Goal: Information Seeking & Learning: Learn about a topic

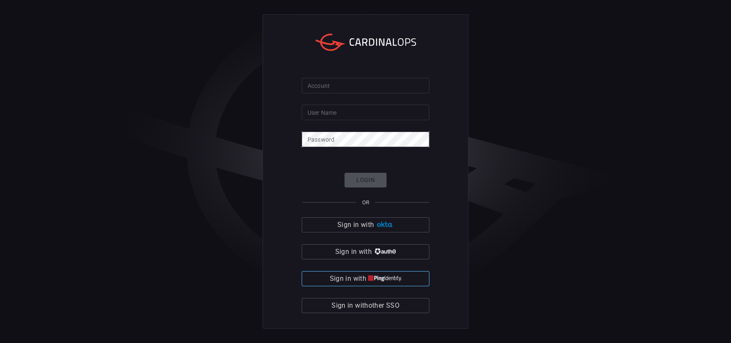
click at [389, 276] on img "button" at bounding box center [385, 278] width 34 height 6
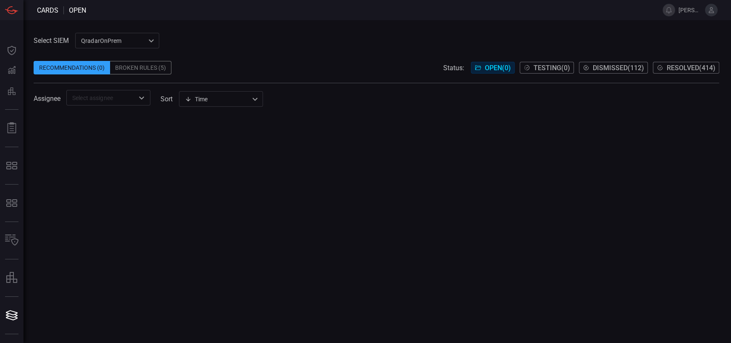
click at [135, 38] on div "QradarOnPrem 5aadb41e-e732-4a7a-884f-5c29e918b1b8 ​" at bounding box center [117, 41] width 84 height 16
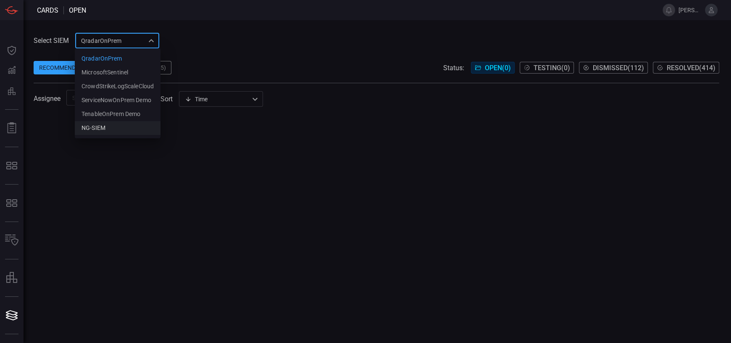
click at [105, 128] on li "NG-SIEM" at bounding box center [118, 128] width 86 height 14
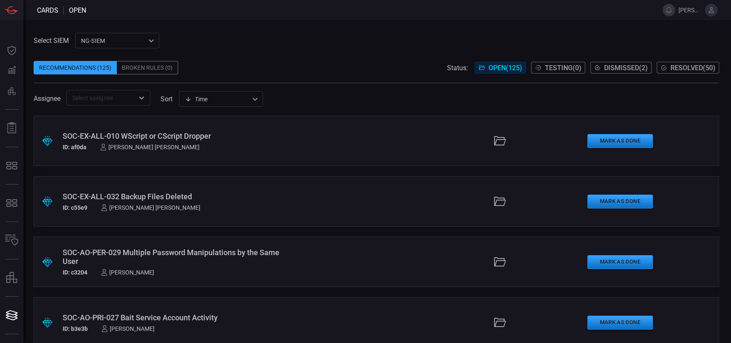
click at [673, 65] on span "Resolved ( 50 )" at bounding box center [692, 68] width 45 height 8
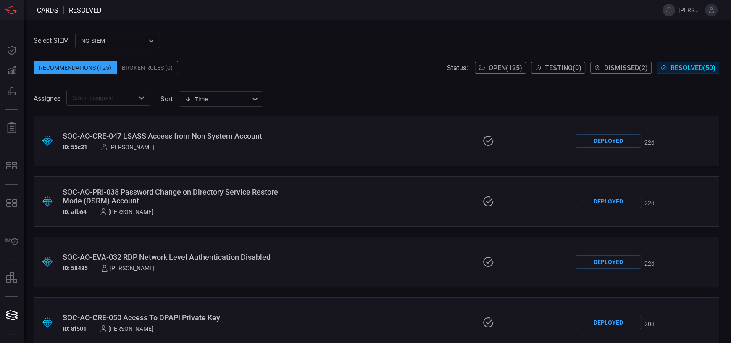
scroll to position [2260, 0]
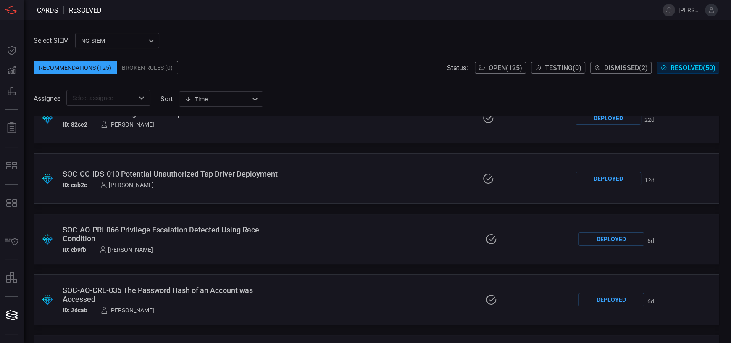
click at [243, 230] on div "SOC-AO-PRI-066 Privilege Escalation Detected Using Race Condition" at bounding box center [172, 234] width 218 height 18
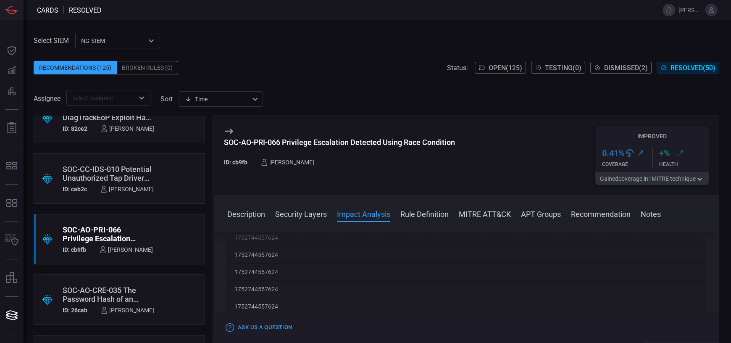
click at [649, 211] on button "Notes" at bounding box center [650, 213] width 20 height 10
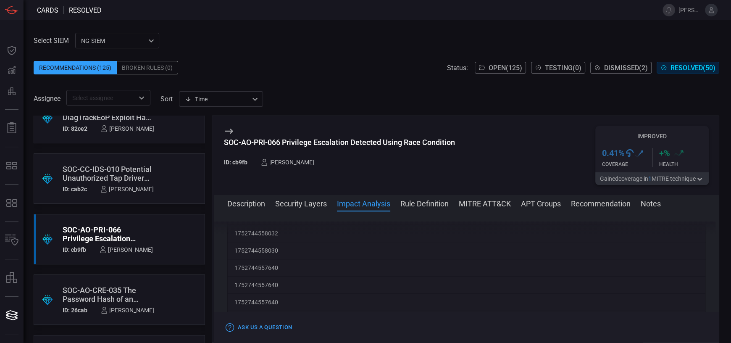
scroll to position [917, 0]
click at [423, 206] on button "Rule Definition" at bounding box center [424, 203] width 48 height 10
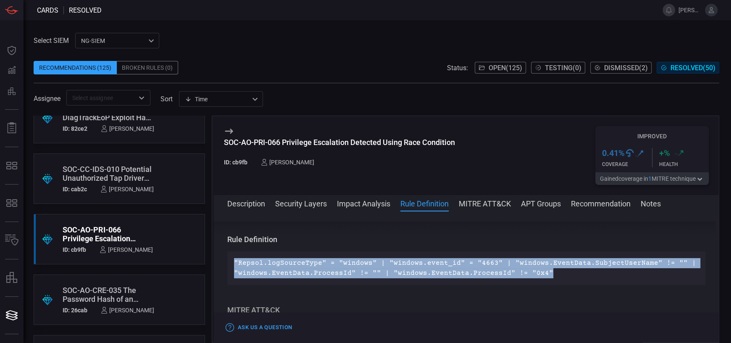
drag, startPoint x: 541, startPoint y: 268, endPoint x: 212, endPoint y: 258, distance: 329.0
click at [212, 258] on div "SOC-AO-PRI-066 Privilege Escalation Detected Using Race Condition ID: cb9fb [PE…" at bounding box center [465, 228] width 507 height 227
copy p ""Repsol.logSourceType" = "windows" | "windows.event_id" = "4663" | "windows.Eve…"
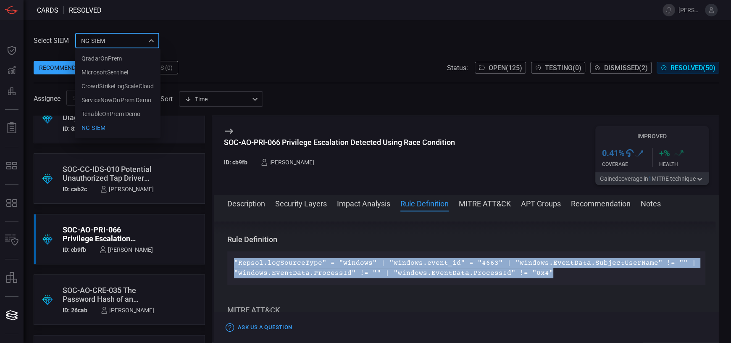
click at [129, 42] on div "NG-SIEM 5cf3354c-b0c8-4d47-b0cb-fd1e7ce3c487 QradarOnPrem MicrosoftSentinel Cro…" at bounding box center [117, 41] width 84 height 16
click at [122, 61] on li "QradarOnPrem" at bounding box center [118, 59] width 86 height 14
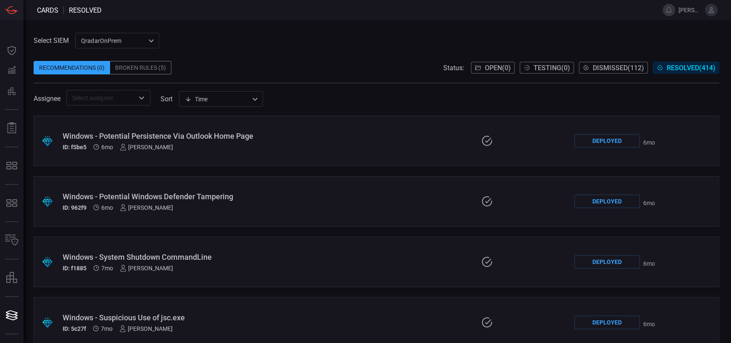
click at [661, 68] on icon at bounding box center [659, 67] width 7 height 7
